Goal: Complete application form

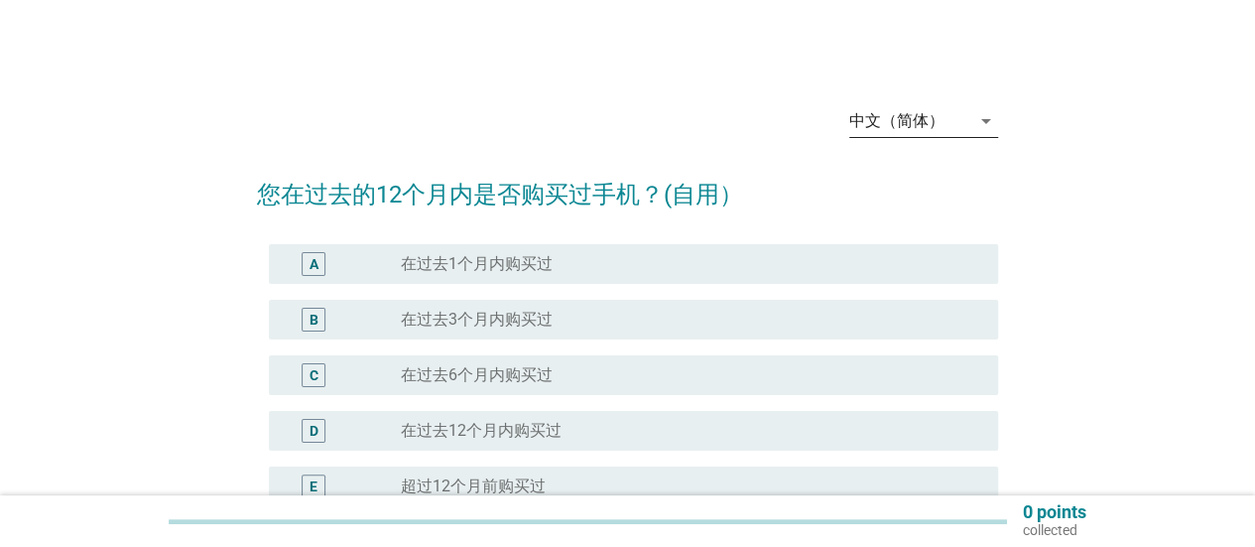
click at [984, 114] on icon "arrow_drop_down" at bounding box center [986, 121] width 24 height 24
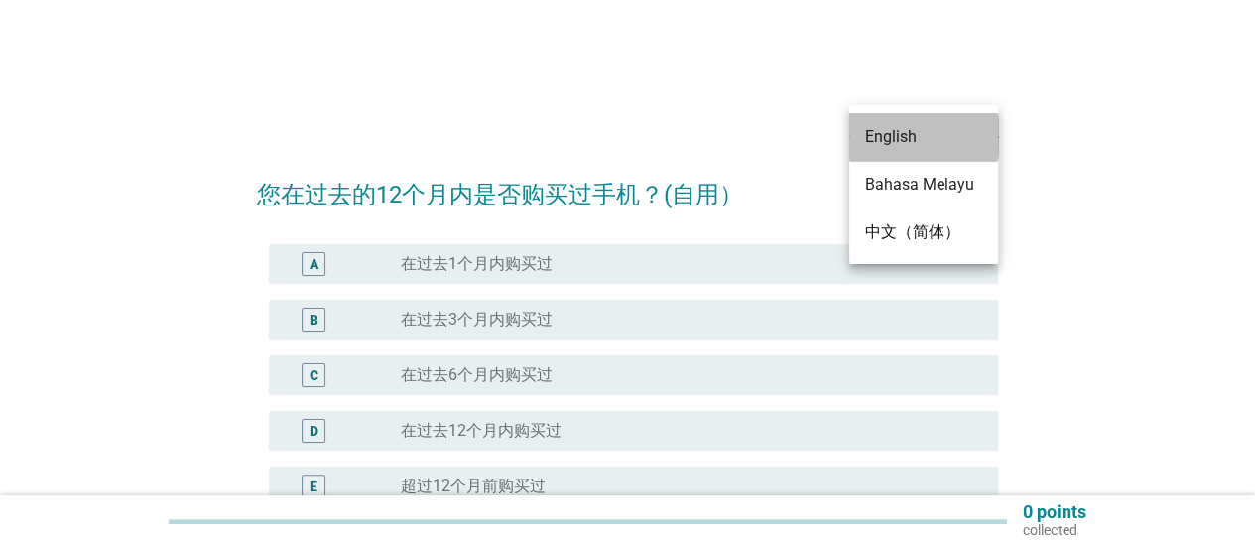
click at [956, 150] on div "English" at bounding box center [923, 137] width 117 height 48
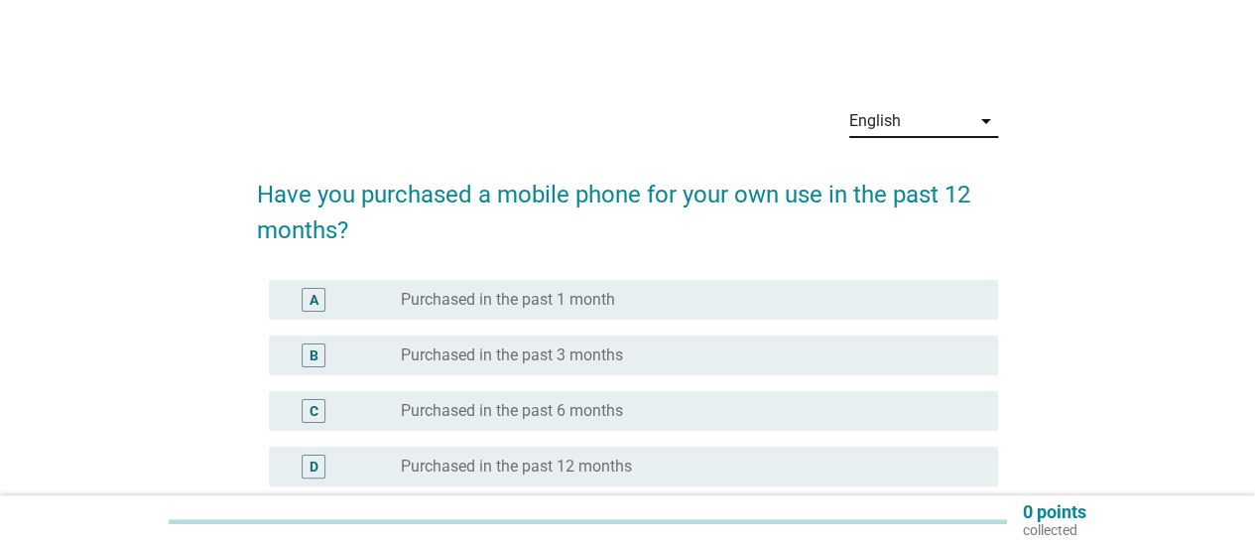
drag, startPoint x: 1250, startPoint y: 103, endPoint x: 1254, endPoint y: 146, distance: 42.8
click at [1254, 146] on div "English arrow_drop_down Have you purchased a mobile phone for your own use in t…" at bounding box center [627, 403] width 1255 height 806
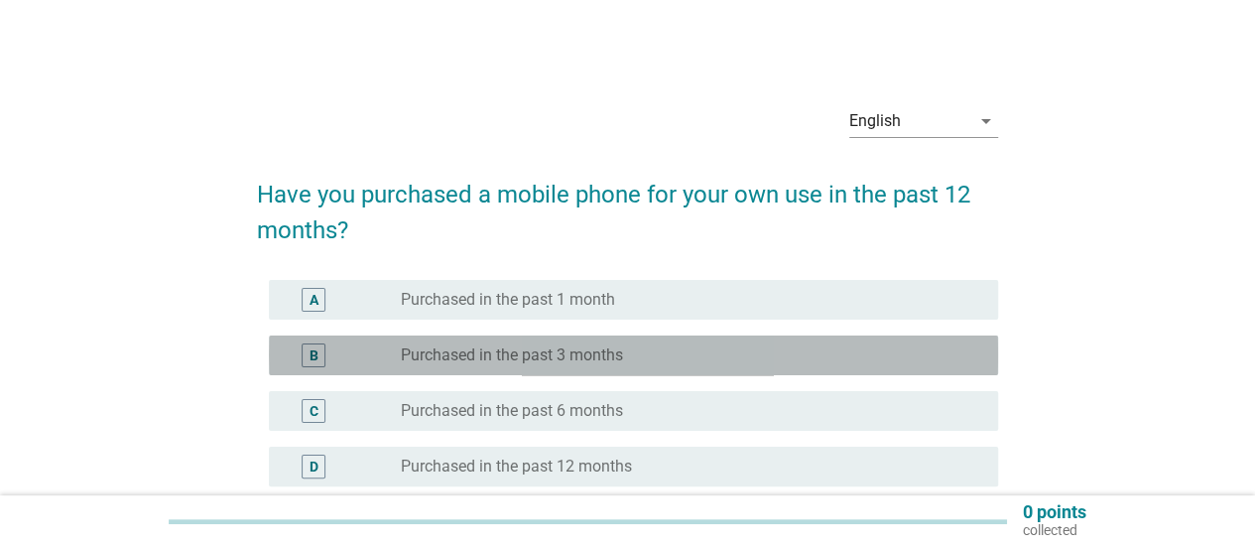
click at [622, 358] on label "Purchased in the past 3 months" at bounding box center [512, 355] width 222 height 20
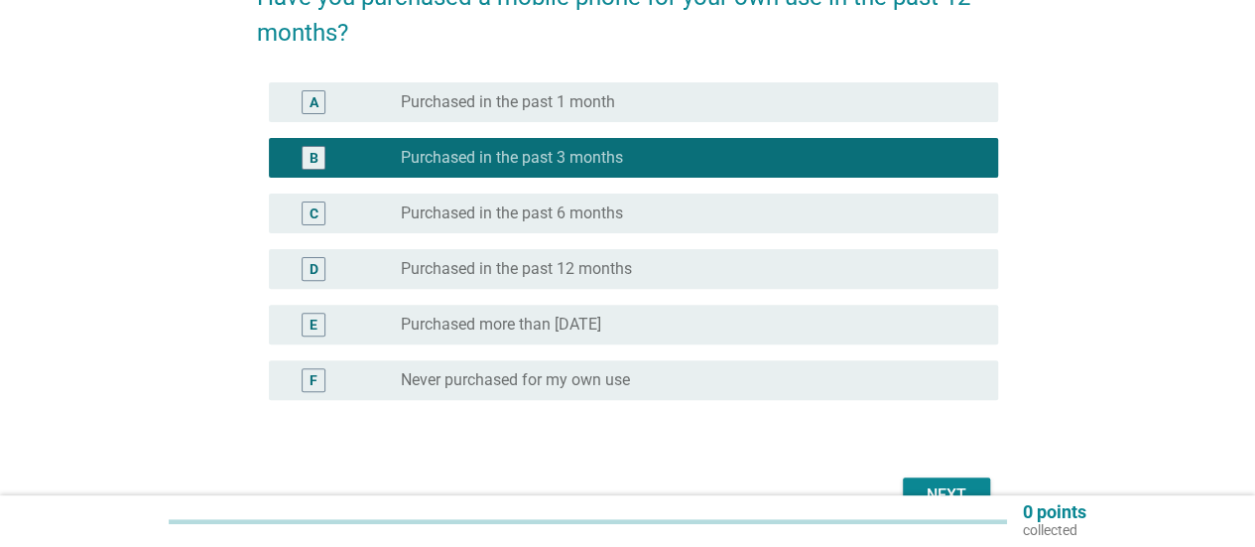
scroll to position [196, 0]
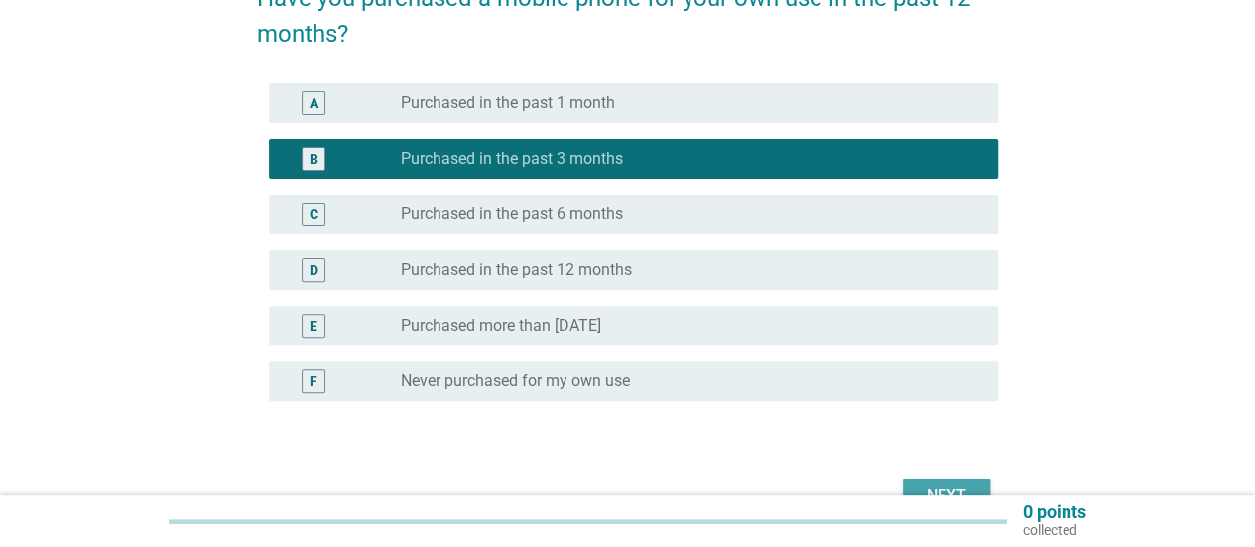
click at [974, 478] on button "Next" at bounding box center [946, 496] width 87 height 36
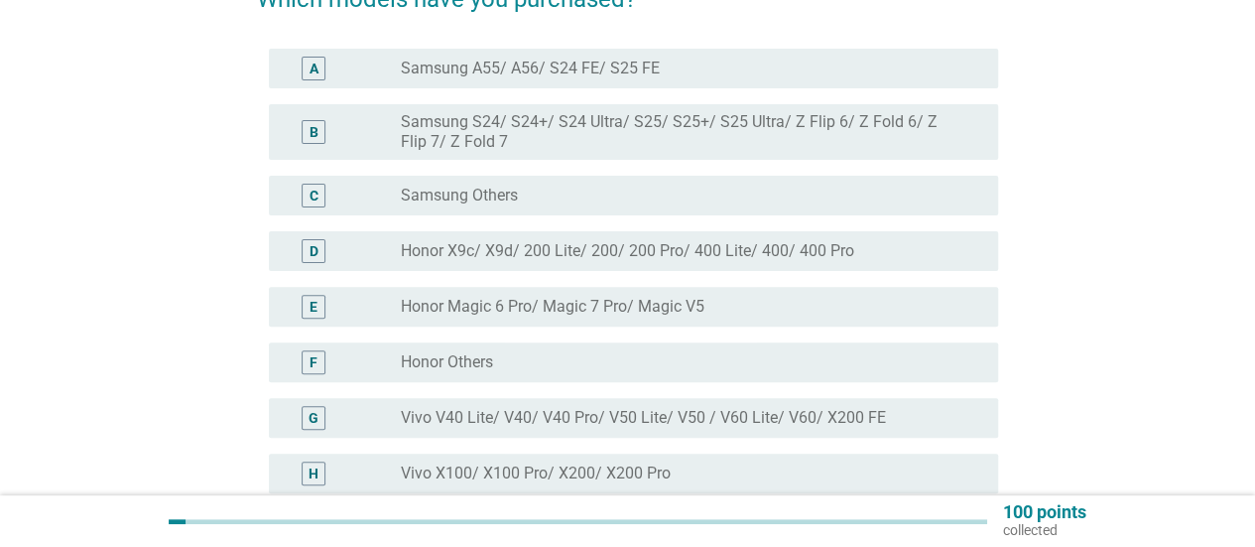
scroll to position [192, 0]
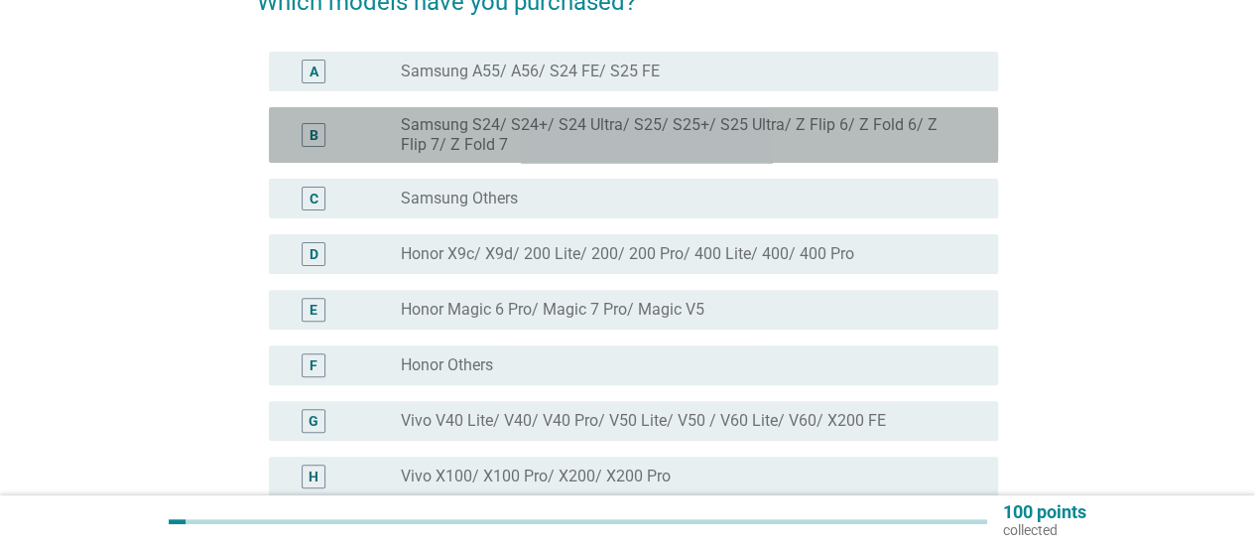
click at [714, 146] on label "Samsung S24/ S24+/ S24 Ultra/ S25/ S25+/ S25 Ultra/ Z Flip 6/ Z Fold 6/ Z Flip …" at bounding box center [683, 135] width 565 height 40
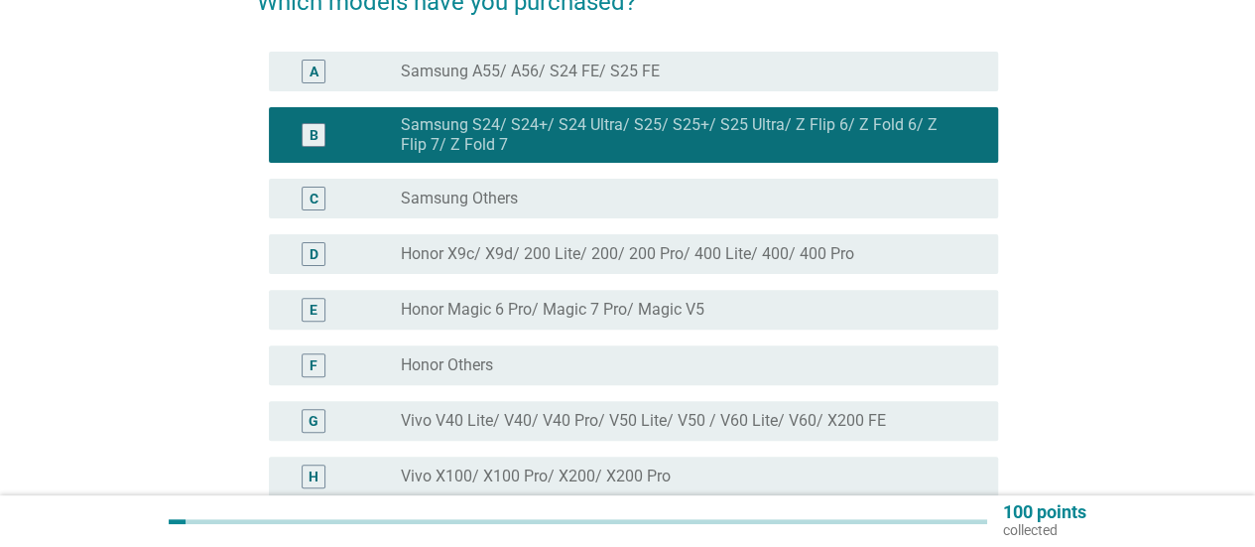
scroll to position [861, 0]
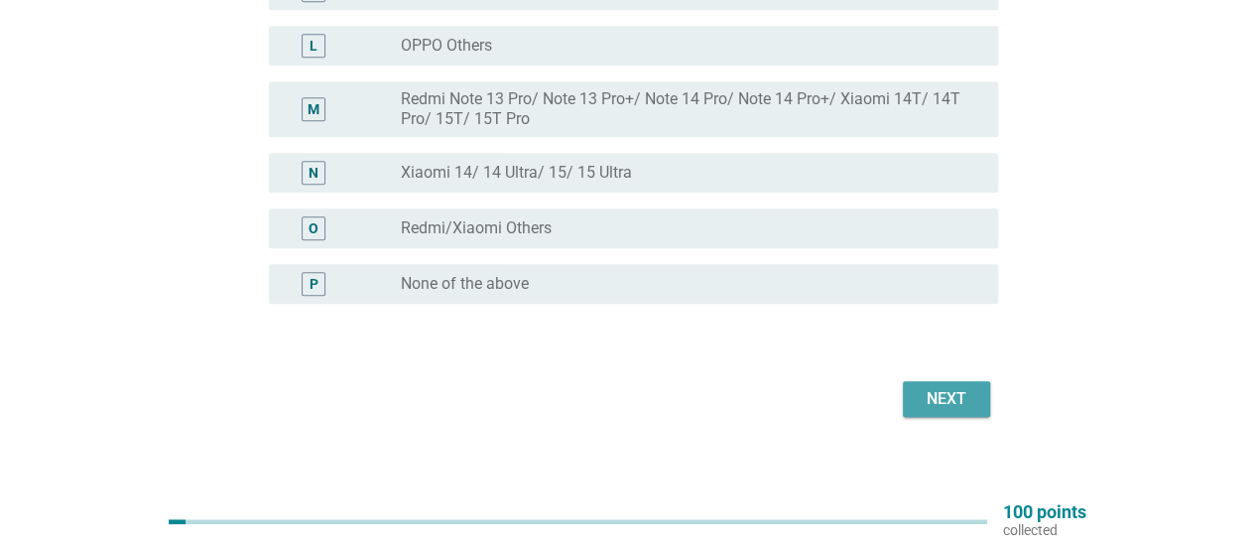
click at [964, 387] on div "Next" at bounding box center [947, 399] width 56 height 24
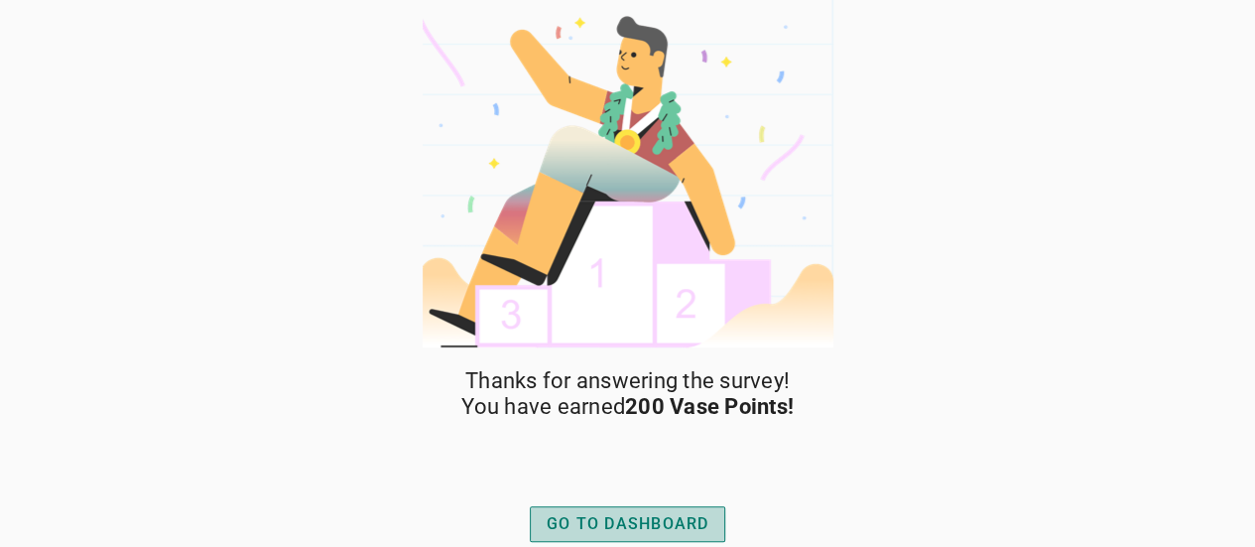
click at [620, 537] on button "GO TO DASHBOARD" at bounding box center [628, 524] width 196 height 36
